Goal: Task Accomplishment & Management: Manage account settings

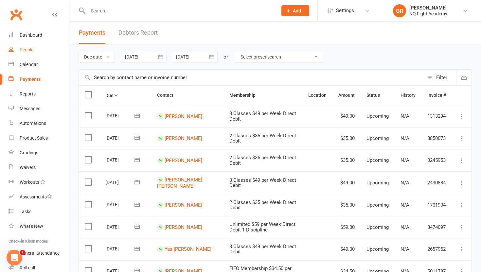
click at [27, 45] on link "People" at bounding box center [39, 50] width 61 height 15
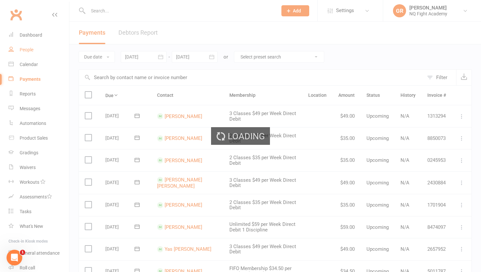
select select "100"
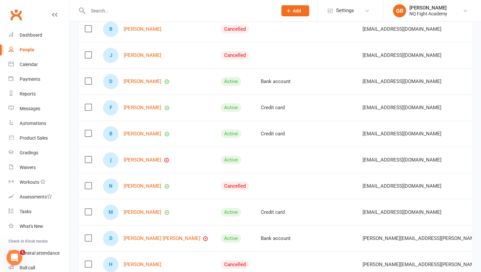
scroll to position [315, 0]
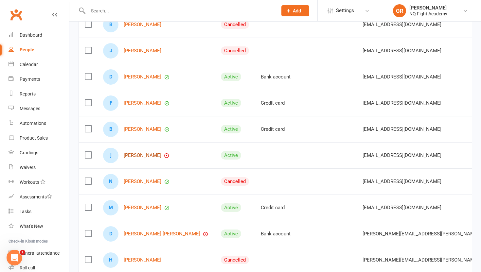
click at [142, 156] on link "[PERSON_NAME]" at bounding box center [143, 156] width 38 height 6
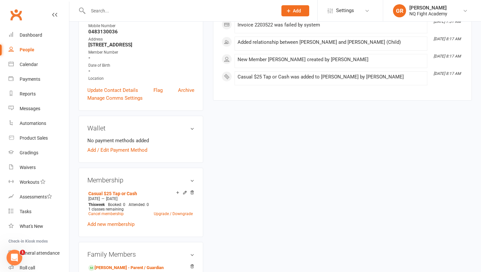
scroll to position [117, 0]
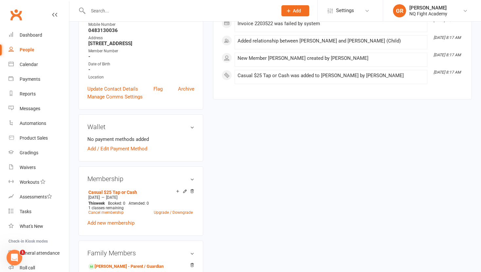
click at [192, 131] on h3 "Wallet" at bounding box center [140, 126] width 107 height 7
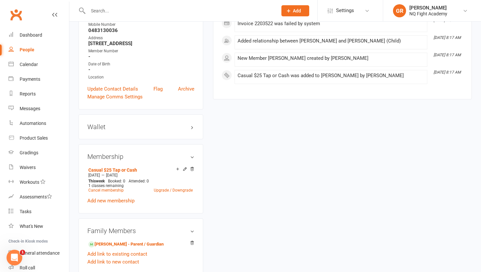
click at [195, 131] on div "Wallet No payment methods added Add / Edit Payment Method" at bounding box center [141, 127] width 125 height 25
click at [194, 131] on h3 "Wallet" at bounding box center [140, 126] width 107 height 7
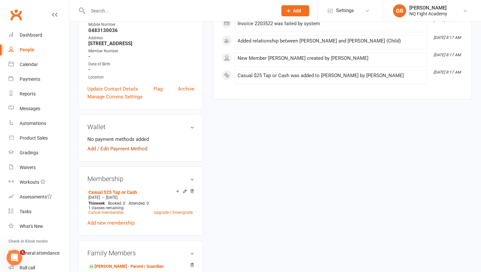
click at [125, 153] on link "Add / Edit Payment Method" at bounding box center [117, 149] width 60 height 8
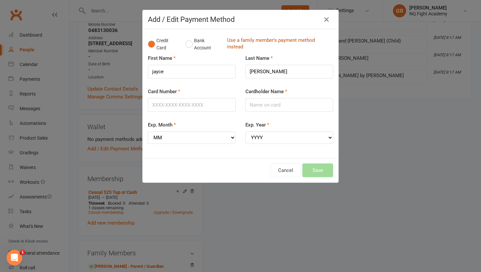
click at [237, 43] on link "Use a family member's payment method instead" at bounding box center [278, 44] width 103 height 15
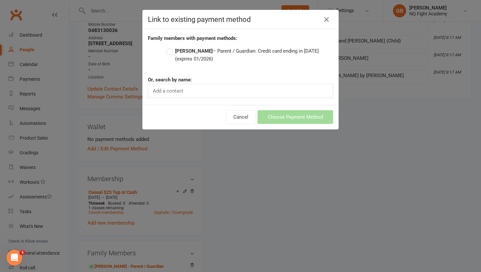
click at [178, 52] on strong "[PERSON_NAME]" at bounding box center [194, 51] width 38 height 6
click at [171, 47] on input "[PERSON_NAME] – Parent / Guardian: Credit card ending in [DATE] (expires 01/202…" at bounding box center [168, 47] width 4 height 0
click at [240, 73] on div "Family members with payment methods: [PERSON_NAME] – Parent / Guardian: Credit …" at bounding box center [240, 58] width 185 height 49
click at [243, 67] on div "Family members with payment methods: [PERSON_NAME] – Parent / Guardian: Credit …" at bounding box center [240, 58] width 185 height 49
click at [325, 22] on icon "button" at bounding box center [327, 20] width 8 height 8
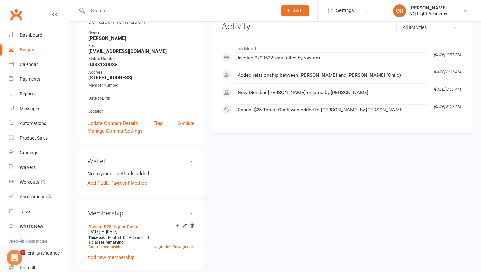
scroll to position [96, 0]
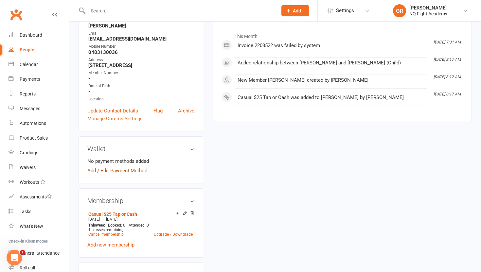
click at [101, 175] on link "Add / Edit Payment Method" at bounding box center [117, 171] width 60 height 8
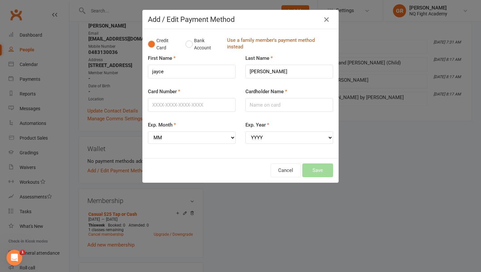
click at [232, 41] on link "Use a family member's payment method instead" at bounding box center [278, 44] width 103 height 15
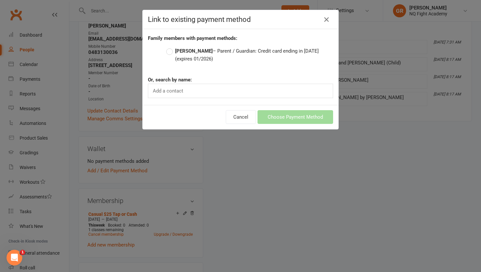
click at [173, 54] on label "[PERSON_NAME] – Parent / Guardian: Credit card ending in [DATE] (expires 01/202…" at bounding box center [249, 55] width 167 height 16
click at [171, 47] on input "[PERSON_NAME] – Parent / Guardian: Credit card ending in [DATE] (expires 01/202…" at bounding box center [168, 47] width 4 height 0
click at [328, 21] on icon "button" at bounding box center [327, 20] width 8 height 8
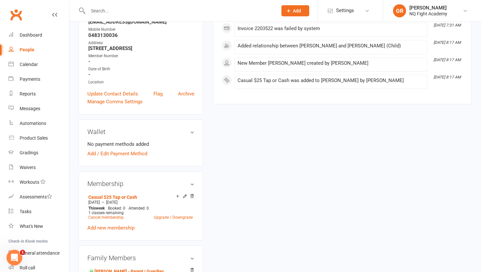
scroll to position [112, 0]
click at [124, 158] on link "Add / Edit Payment Method" at bounding box center [117, 155] width 60 height 8
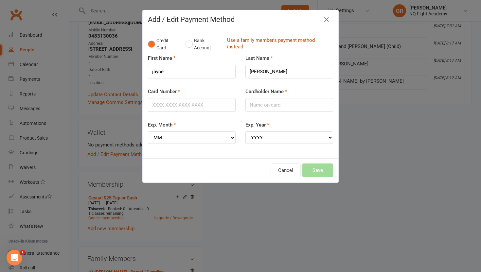
click at [238, 42] on link "Use a family member's payment method instead" at bounding box center [278, 44] width 103 height 15
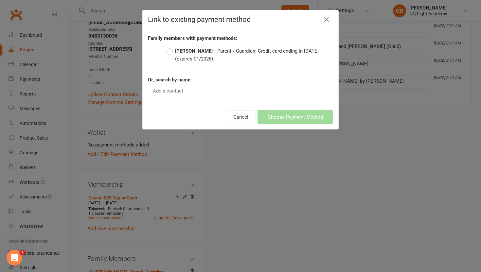
click at [173, 58] on label "[PERSON_NAME] – Parent / Guardian: Credit card ending in [DATE] (expires 01/202…" at bounding box center [249, 55] width 167 height 16
click at [171, 47] on input "[PERSON_NAME] – Parent / Guardian: Credit card ending in [DATE] (expires 01/202…" at bounding box center [168, 47] width 4 height 0
click at [279, 120] on button "Choose Payment Method" at bounding box center [296, 117] width 76 height 14
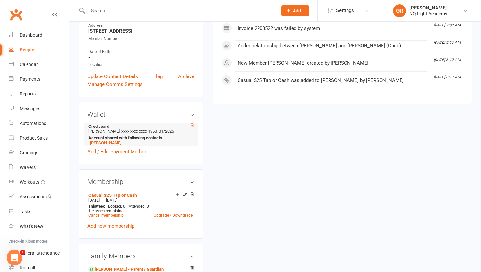
scroll to position [148, 0]
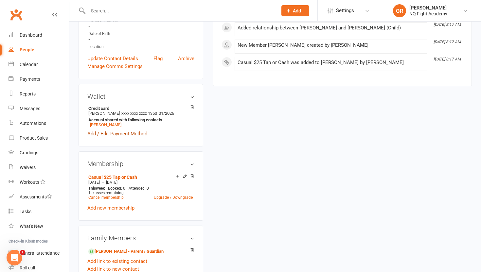
click at [117, 138] on link "Add / Edit Payment Method" at bounding box center [117, 134] width 60 height 8
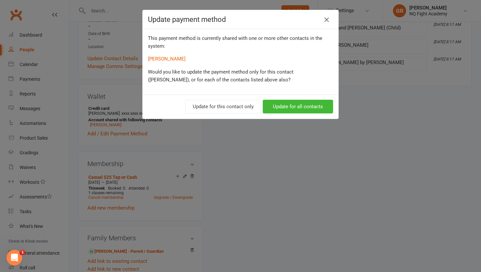
click at [329, 18] on icon "button" at bounding box center [327, 20] width 8 height 8
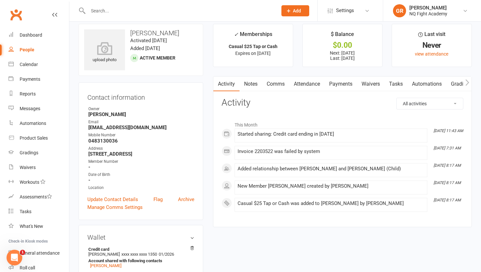
scroll to position [6, 0]
click at [268, 86] on link "Comms" at bounding box center [275, 84] width 27 height 15
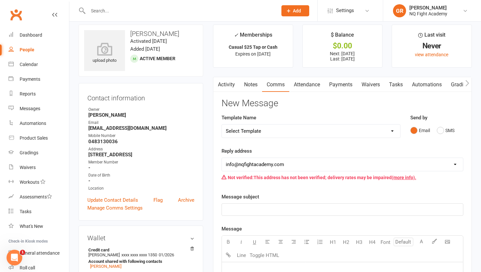
click at [228, 88] on link "Activity" at bounding box center [226, 84] width 26 height 15
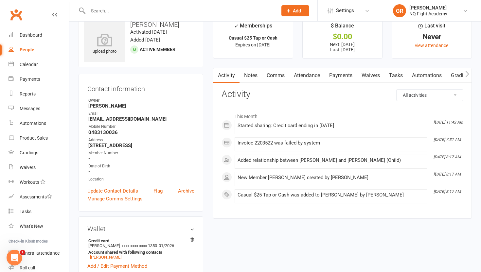
scroll to position [16, 0]
